Goal: Check status: Check status

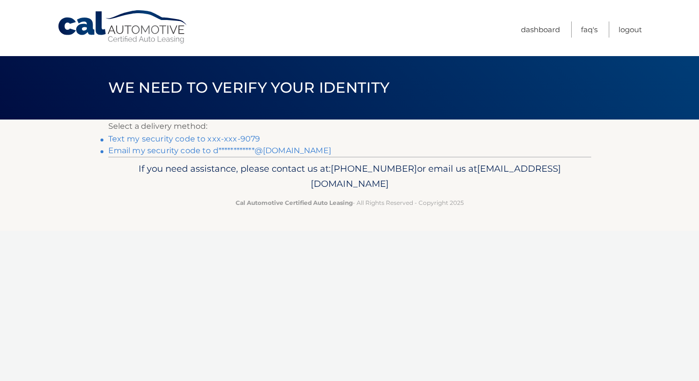
click at [213, 139] on link "Text my security code to xxx-xxx-9079" at bounding box center [184, 138] width 152 height 9
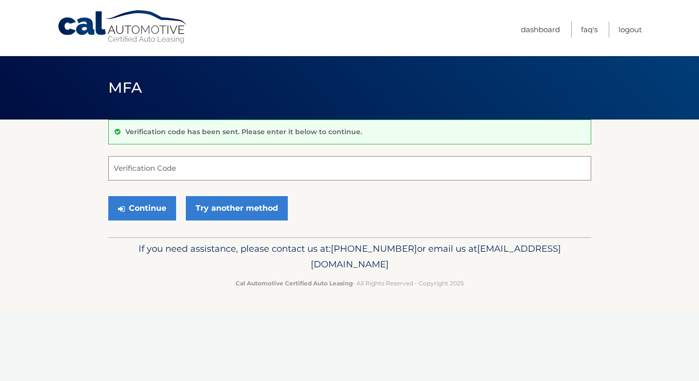
click at [175, 171] on input "Verification Code" at bounding box center [349, 168] width 483 height 24
type input "908023"
click at [157, 206] on button "Continue" at bounding box center [142, 208] width 68 height 24
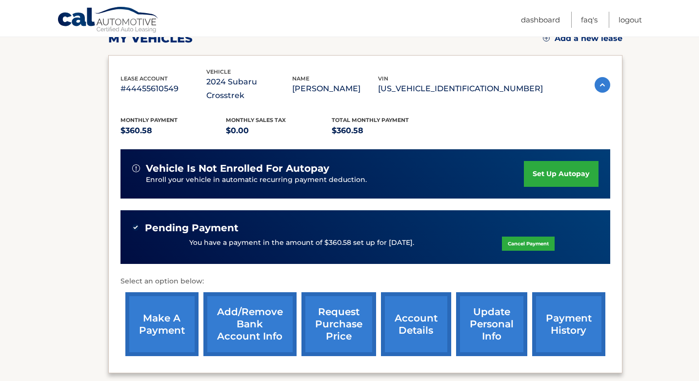
scroll to position [148, 0]
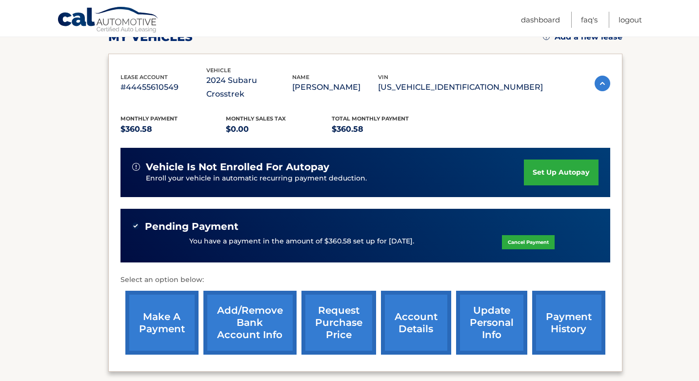
click at [557, 310] on link "payment history" at bounding box center [568, 323] width 73 height 64
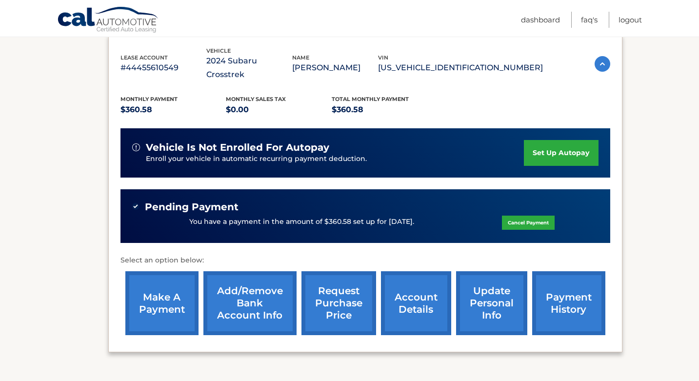
scroll to position [168, 0]
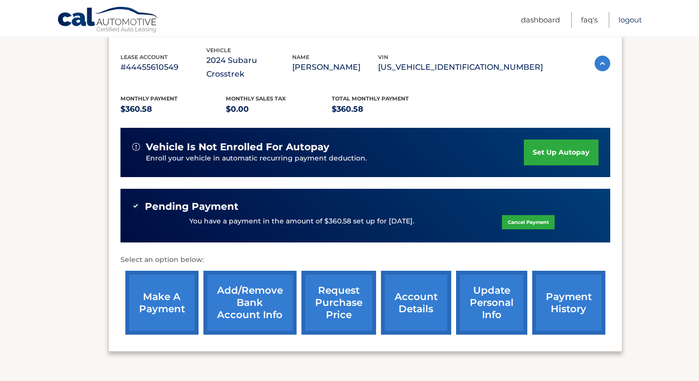
click at [633, 17] on link "Logout" at bounding box center [629, 20] width 23 height 16
